Goal: Task Accomplishment & Management: Use online tool/utility

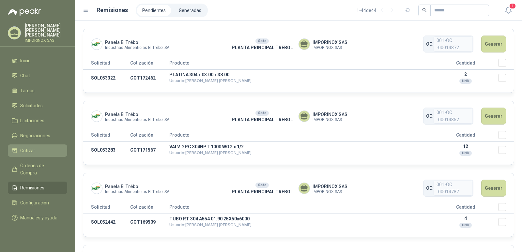
click at [29, 147] on span "Cotizar" at bounding box center [27, 150] width 15 height 7
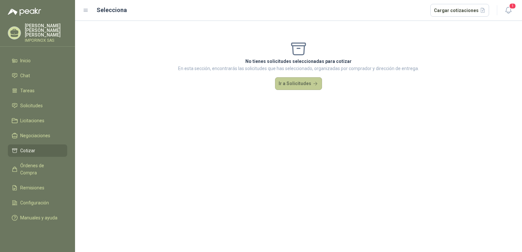
click at [313, 82] on button "Ir a Solicitudes" at bounding box center [298, 83] width 47 height 13
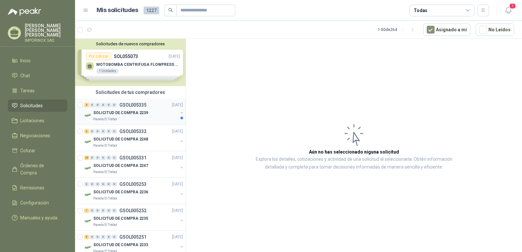
click at [130, 108] on div "4 0 0 0 0 0 GSOL005335 [DATE]" at bounding box center [134, 105] width 100 height 8
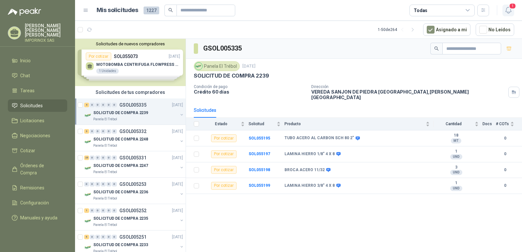
click at [513, 6] on span "1" at bounding box center [512, 6] width 7 height 6
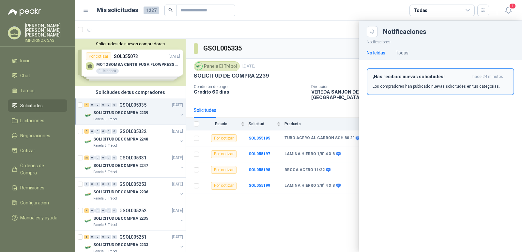
click at [429, 76] on h3 "¡Has recibido nuevas solicitudes!" at bounding box center [421, 77] width 97 height 6
